Goal: Participate in discussion: Engage in conversation with other users on a specific topic

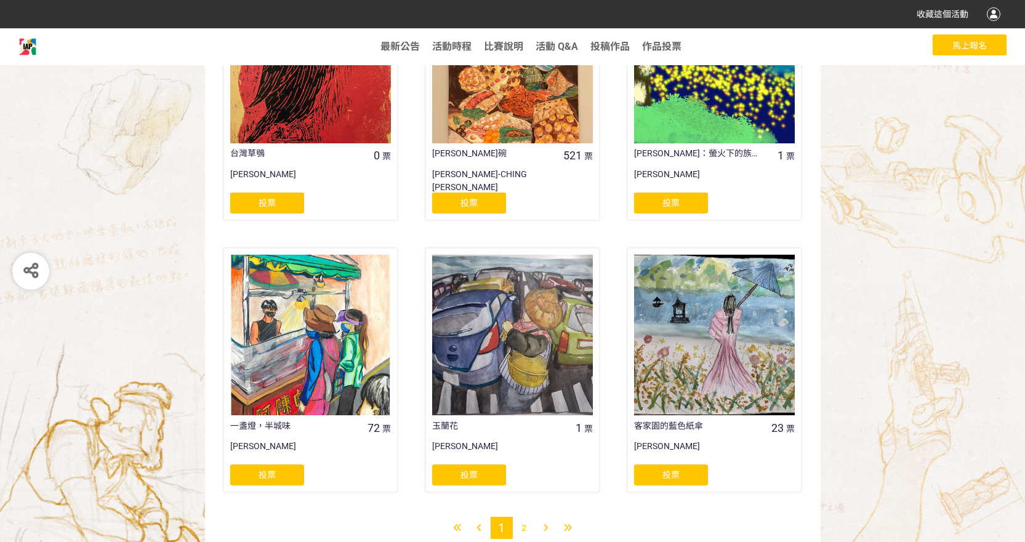
scroll to position [900, 0]
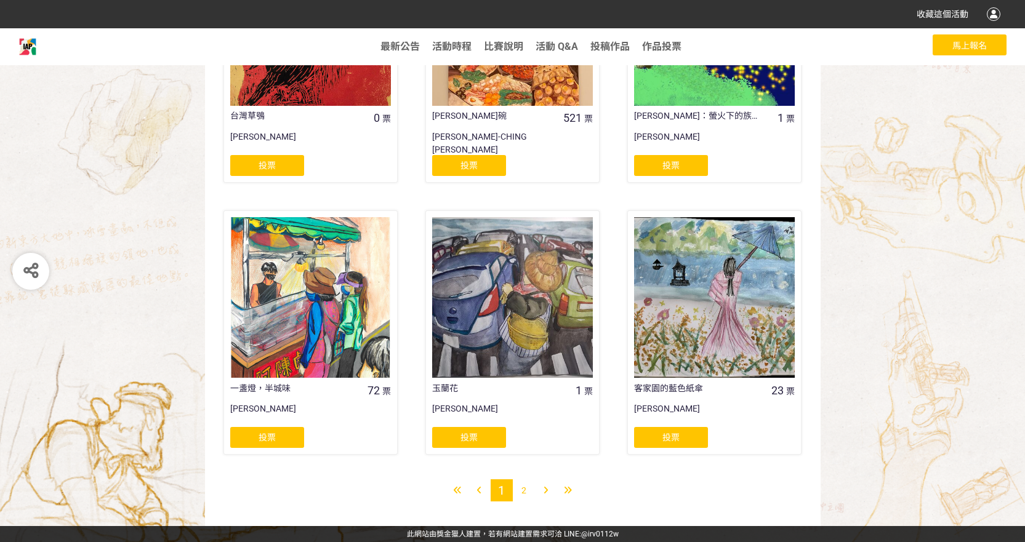
click at [523, 491] on span "2" at bounding box center [523, 491] width 5 height 10
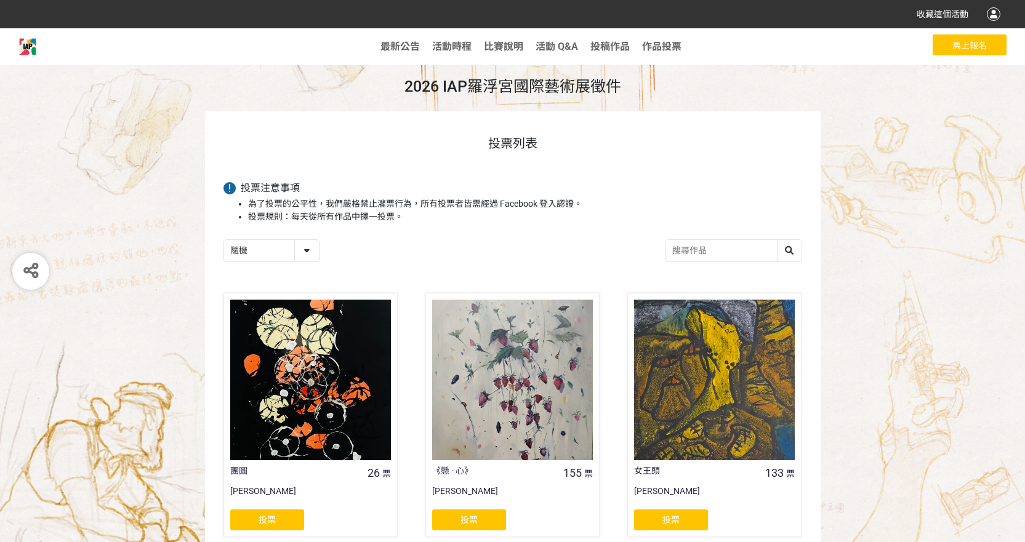
scroll to position [83, 0]
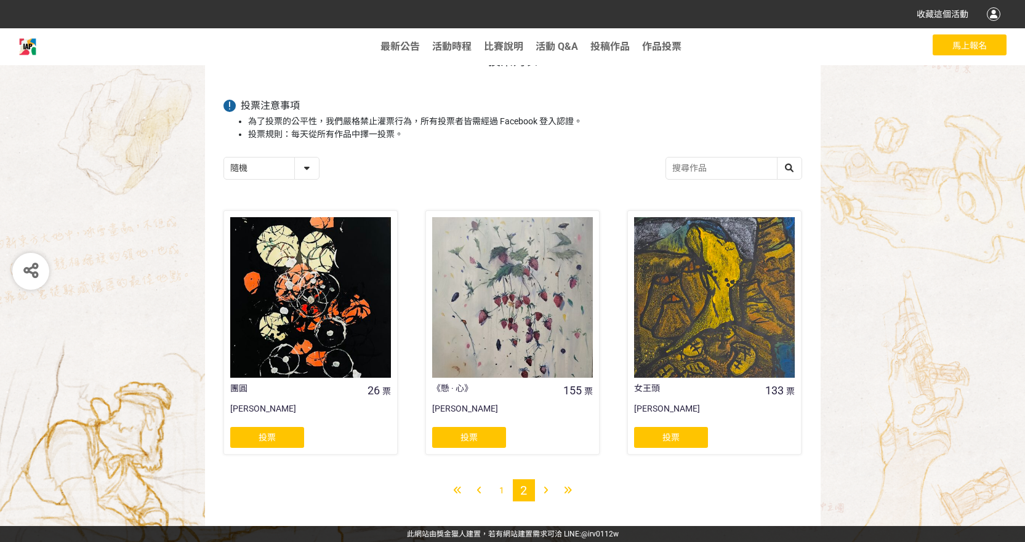
click at [483, 491] on div at bounding box center [480, 491] width 22 height 22
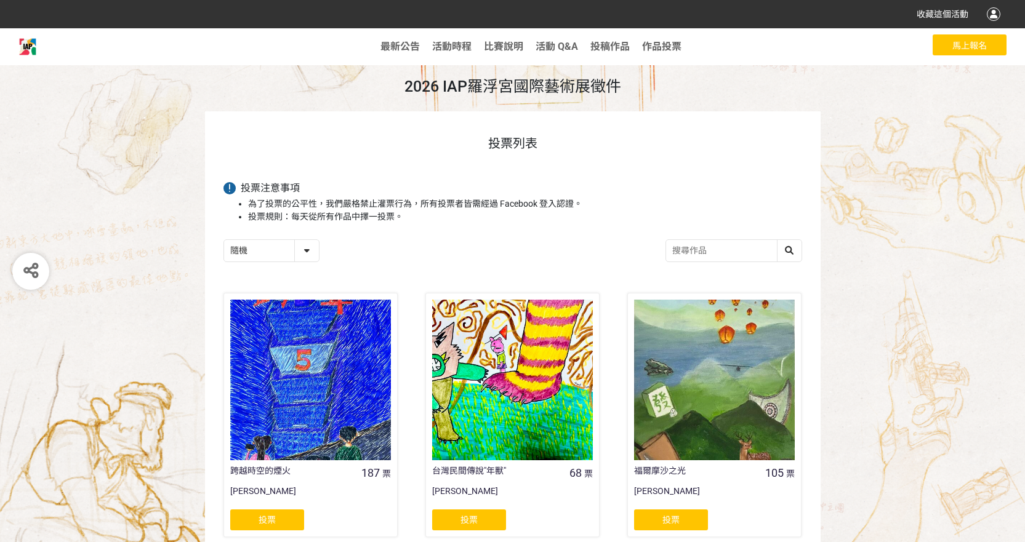
scroll to position [62, 0]
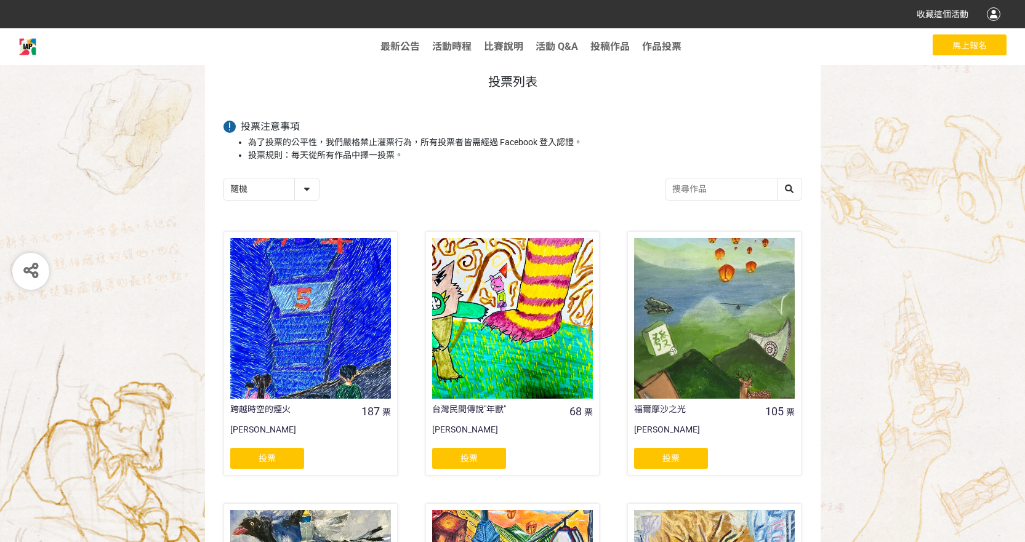
click at [663, 459] on span "投票" at bounding box center [670, 459] width 17 height 10
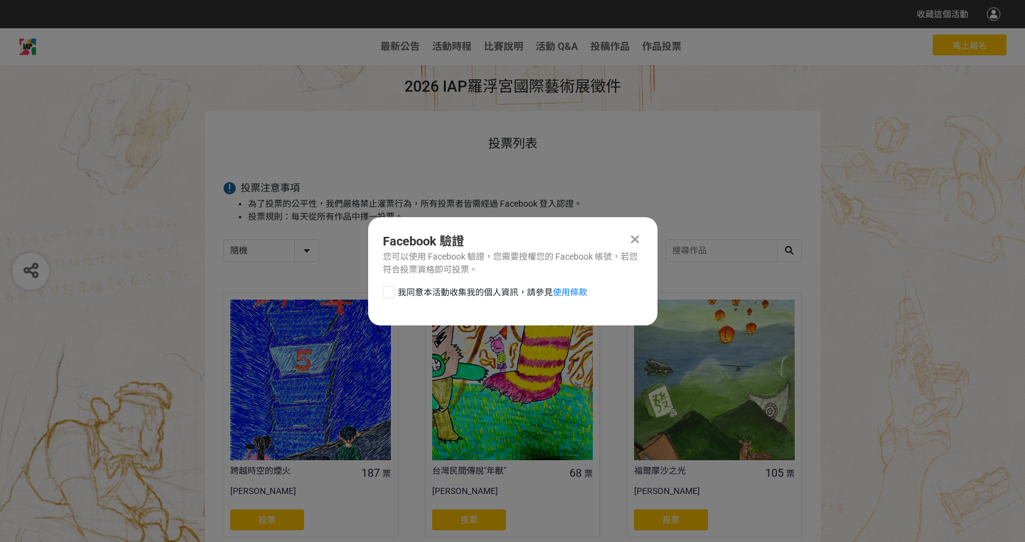
scroll to position [0, 0]
click at [387, 296] on div at bounding box center [389, 292] width 12 height 12
checkbox input "true"
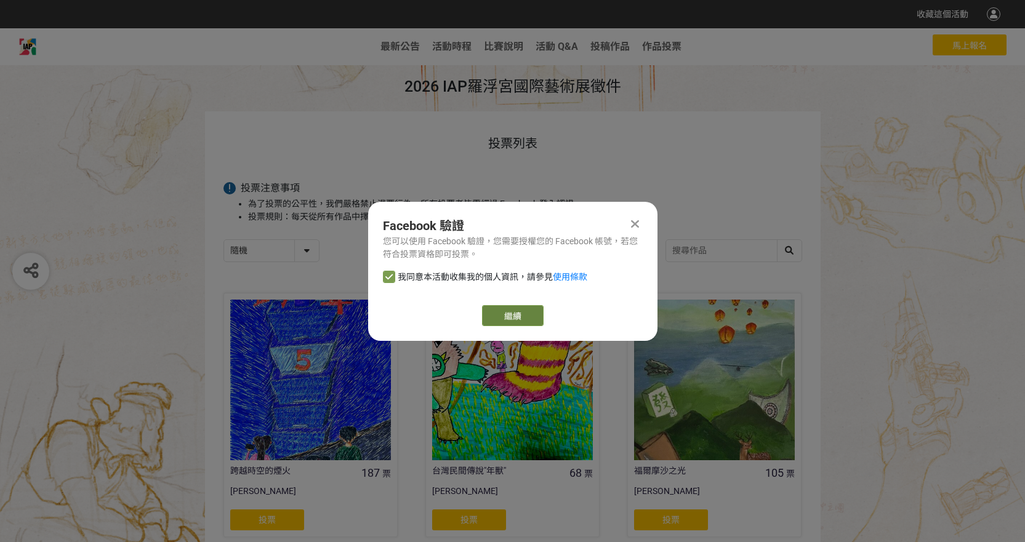
click at [508, 313] on link "繼續" at bounding box center [513, 315] width 62 height 21
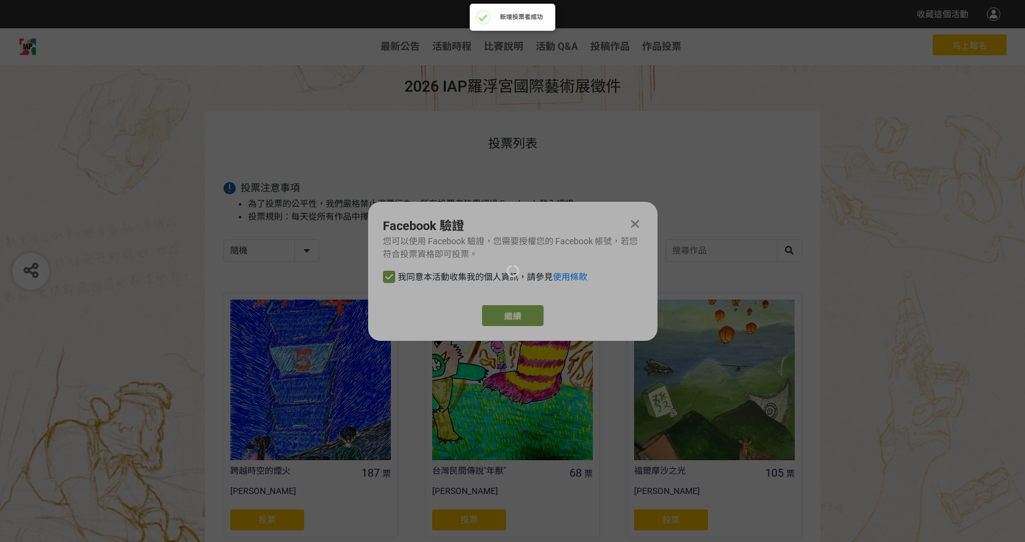
click at [518, 315] on div at bounding box center [512, 271] width 1025 height 542
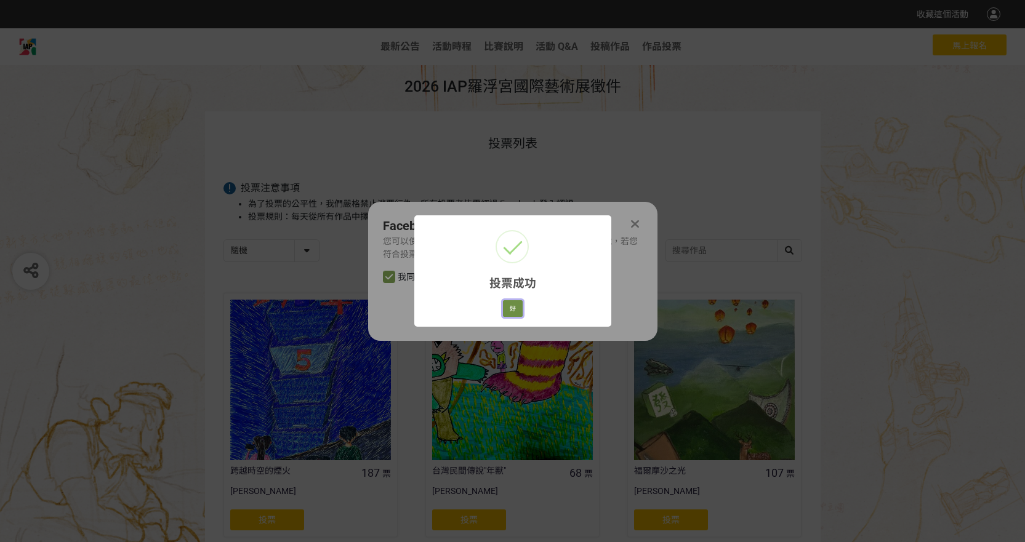
click at [507, 307] on button "好" at bounding box center [513, 308] width 20 height 17
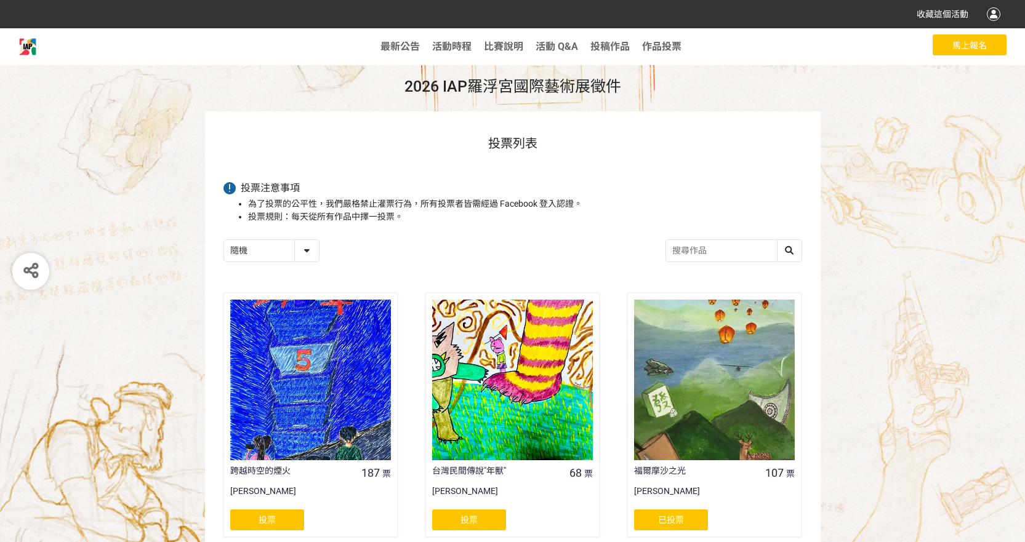
scroll to position [62, 0]
